Goal: Task Accomplishment & Management: Manage account settings

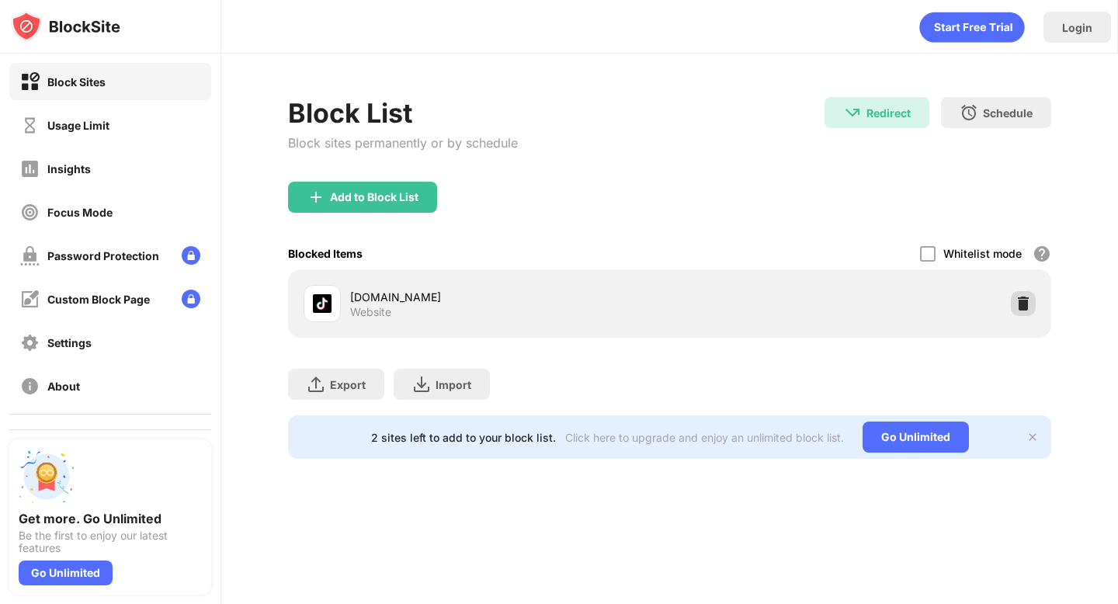
click at [1028, 298] on img at bounding box center [1023, 304] width 16 height 16
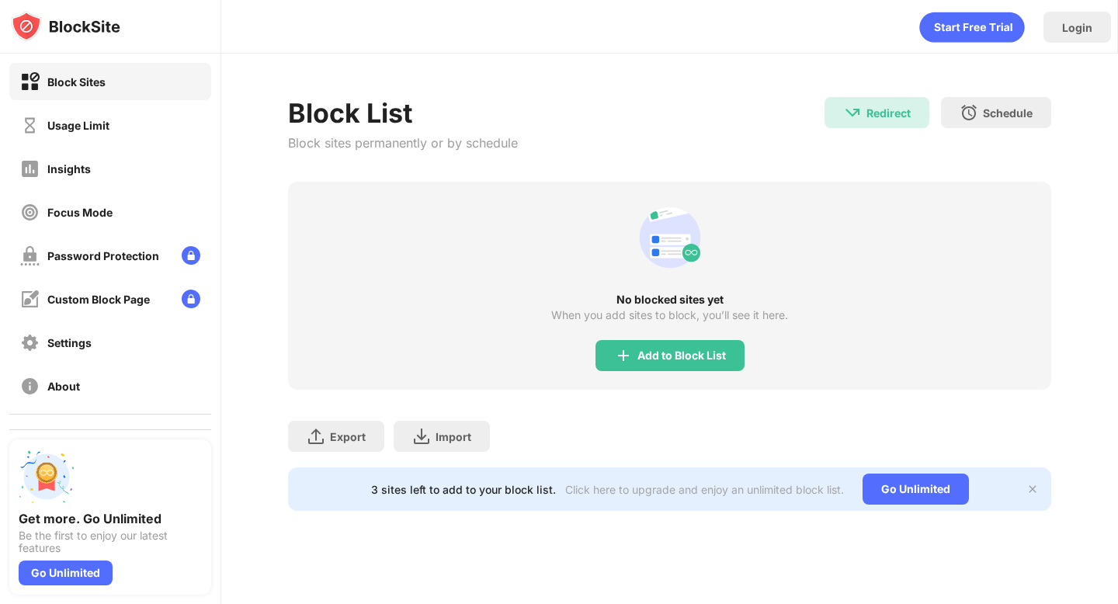
click at [657, 348] on div "Add to Block List" at bounding box center [669, 355] width 149 height 31
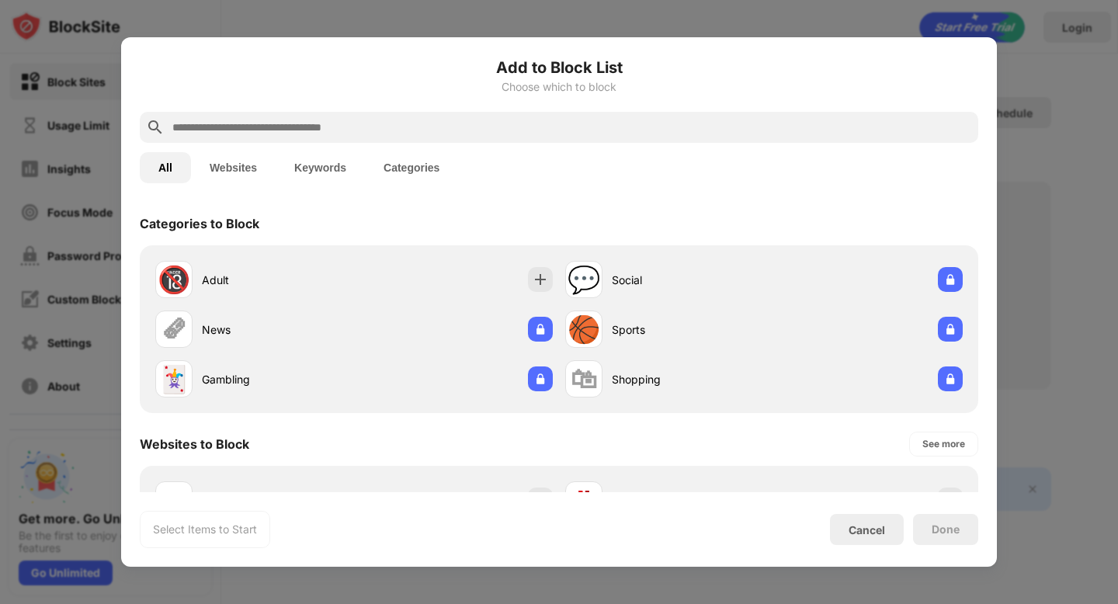
click at [305, 123] on input "text" at bounding box center [571, 127] width 801 height 19
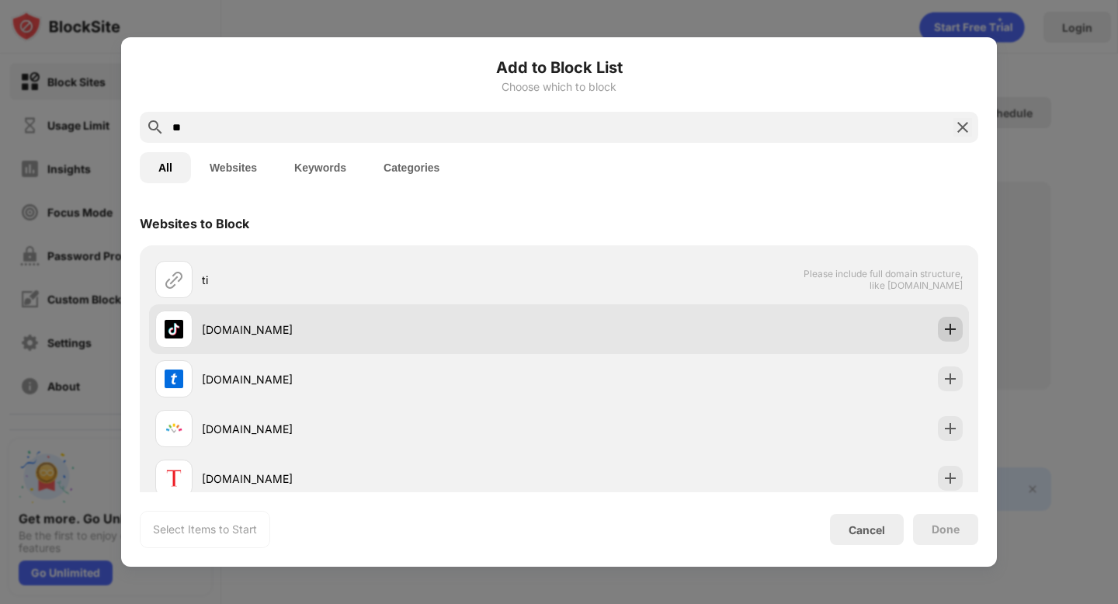
type input "**"
click at [938, 325] on div at bounding box center [950, 329] width 25 height 25
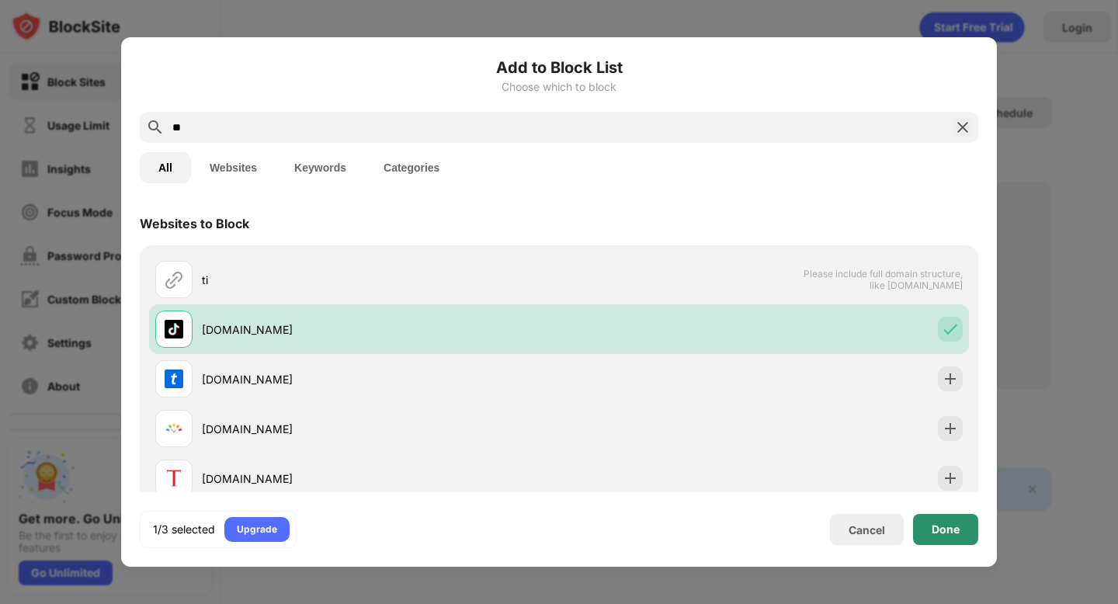
click at [928, 521] on div "Done" at bounding box center [945, 529] width 65 height 31
